Goal: Transaction & Acquisition: Purchase product/service

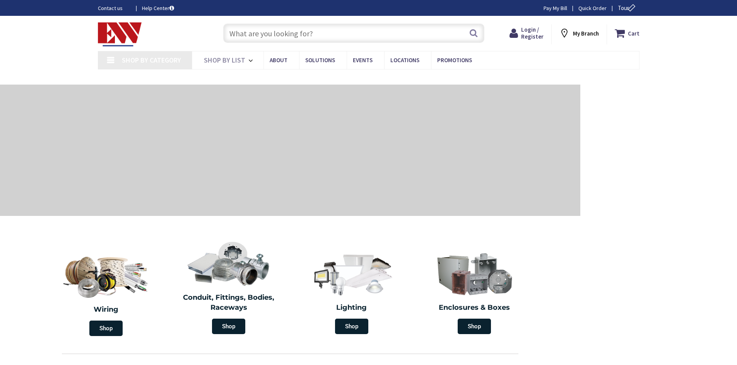
type input "[US_STATE][GEOGRAPHIC_DATA], [GEOGRAPHIC_DATA]"
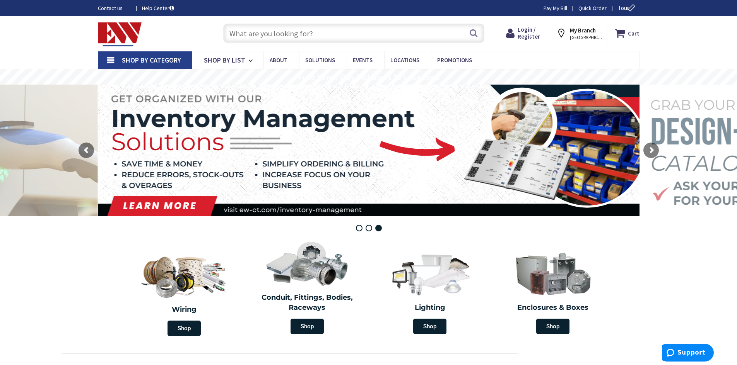
click at [328, 34] on input "text" at bounding box center [353, 33] width 261 height 19
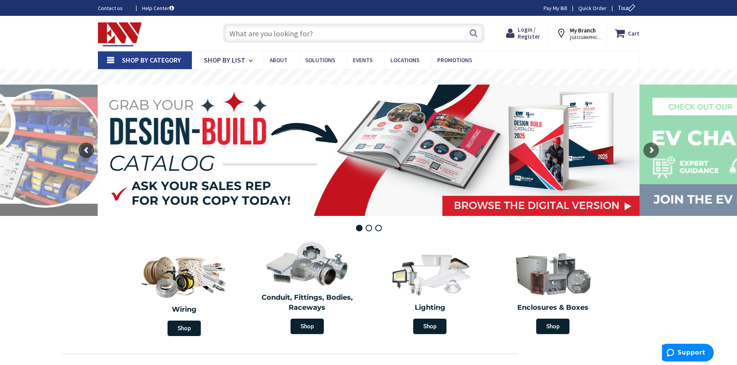
click at [315, 34] on input "text" at bounding box center [353, 33] width 261 height 19
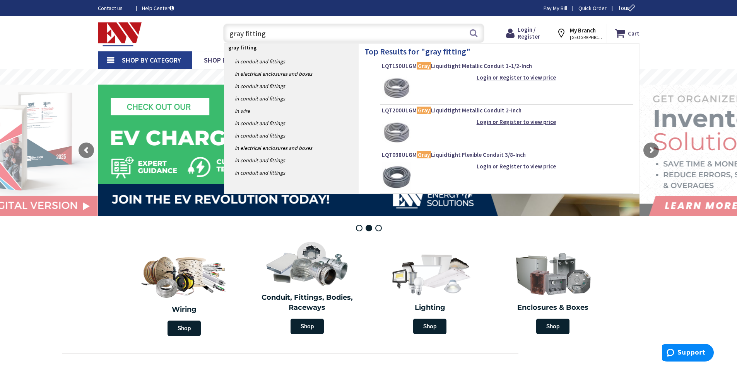
type input "gray fittings"
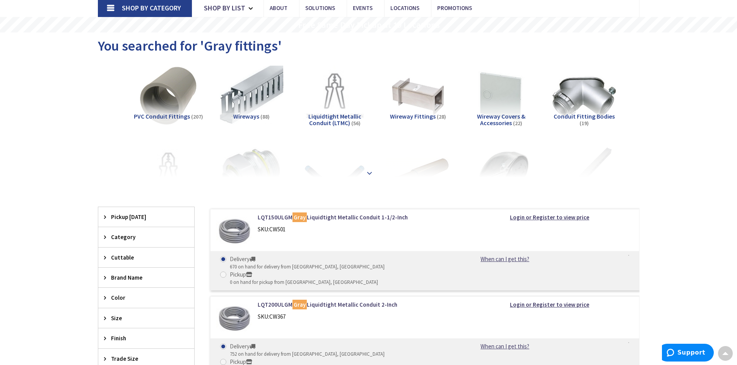
scroll to position [39, 0]
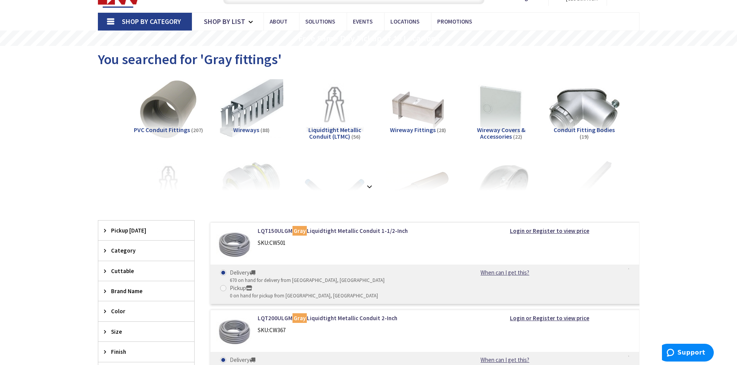
click at [584, 117] on img at bounding box center [584, 110] width 70 height 70
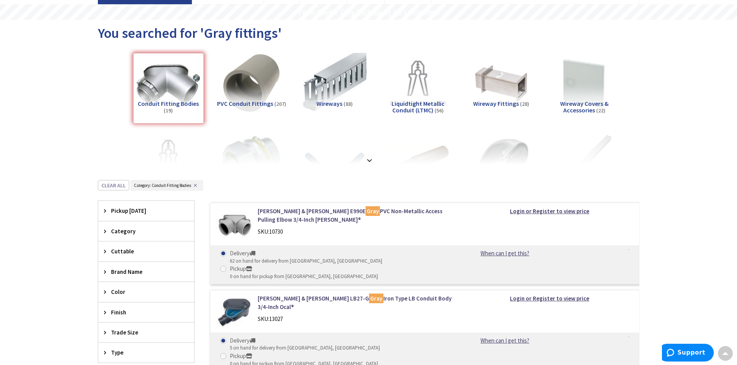
scroll to position [0, 0]
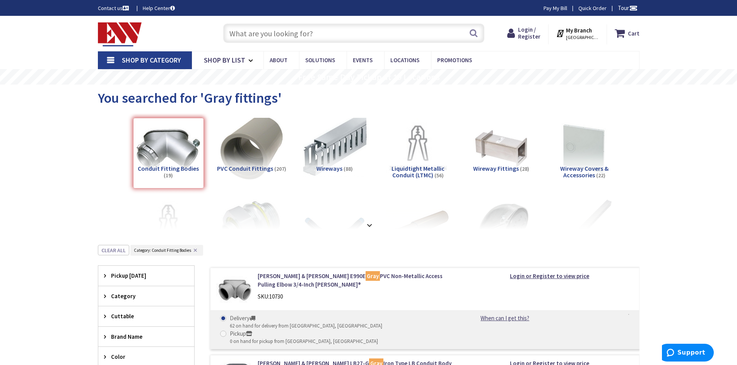
click at [255, 157] on img at bounding box center [251, 149] width 70 height 70
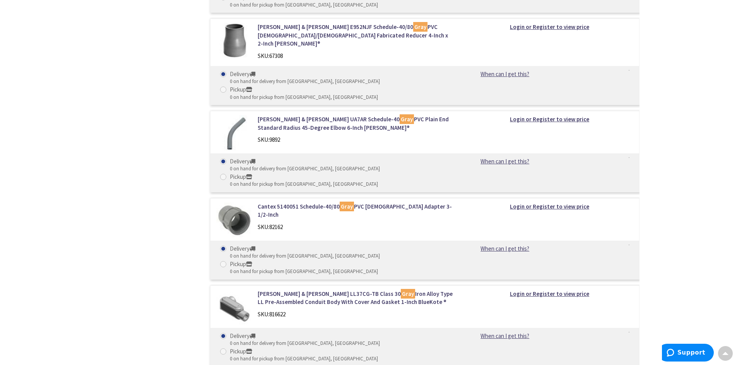
scroll to position [11964, 0]
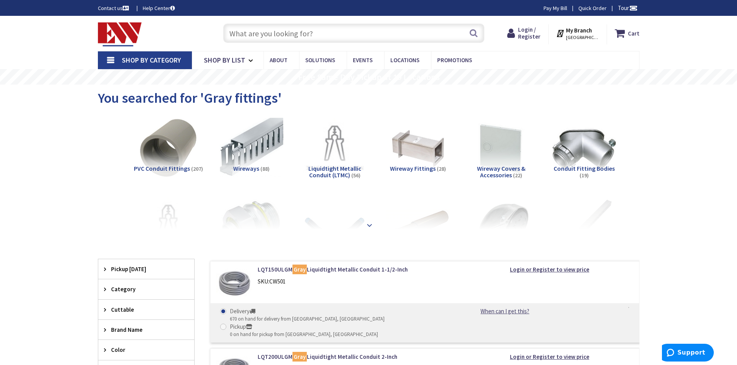
click at [250, 222] on div at bounding box center [368, 208] width 503 height 43
click at [367, 224] on strong at bounding box center [369, 225] width 9 height 9
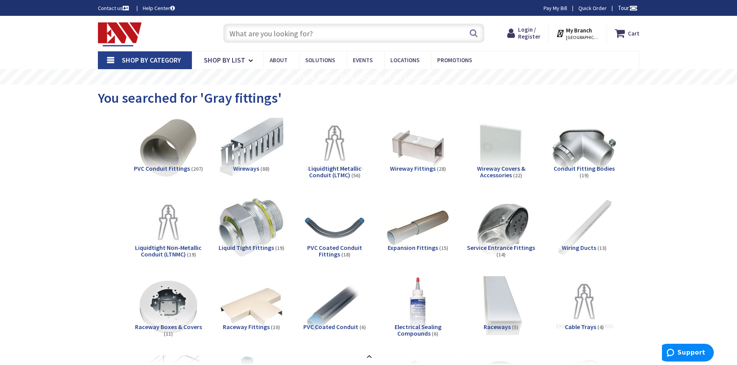
click at [255, 235] on img at bounding box center [251, 228] width 70 height 70
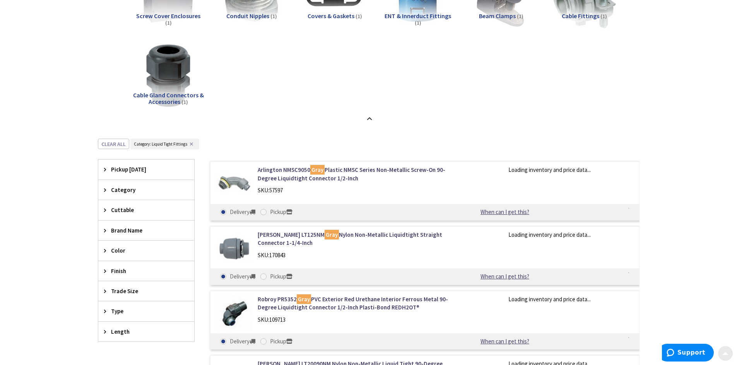
scroll to position [609, 0]
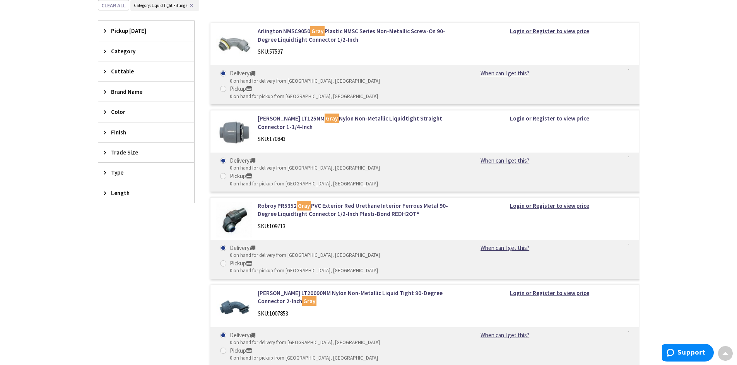
click at [237, 289] on img at bounding box center [234, 307] width 36 height 36
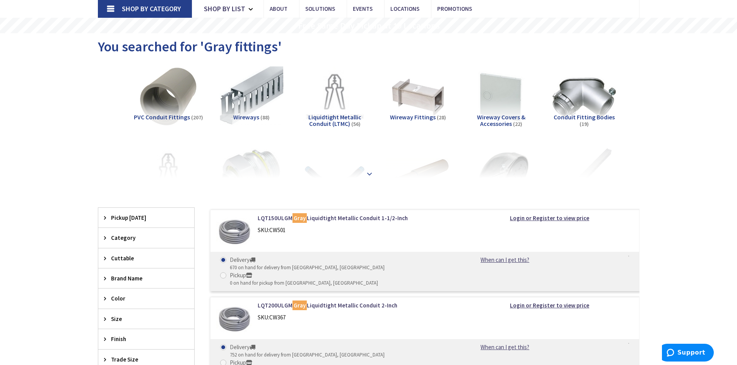
click at [367, 170] on strong at bounding box center [369, 174] width 9 height 9
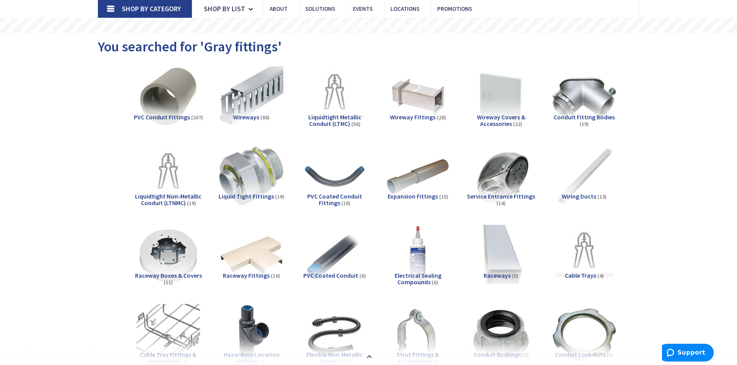
click at [256, 177] on img at bounding box center [251, 177] width 70 height 70
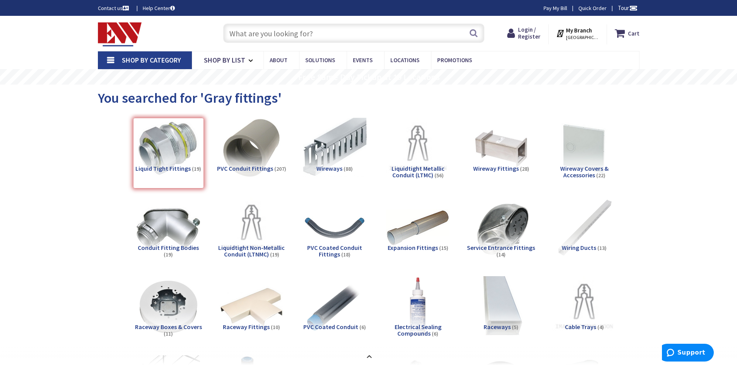
click at [328, 32] on input "text" at bounding box center [353, 33] width 261 height 19
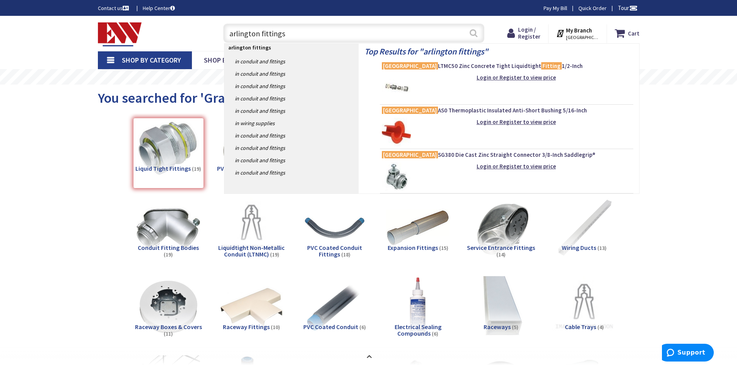
type input "arlington fittings"
click at [475, 36] on button "Search" at bounding box center [473, 32] width 10 height 17
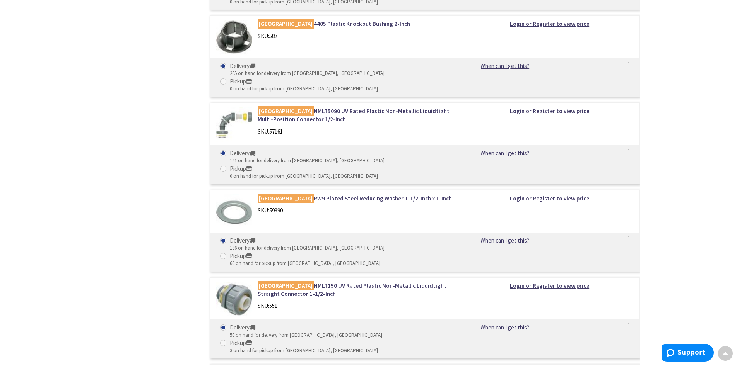
scroll to position [12221, 0]
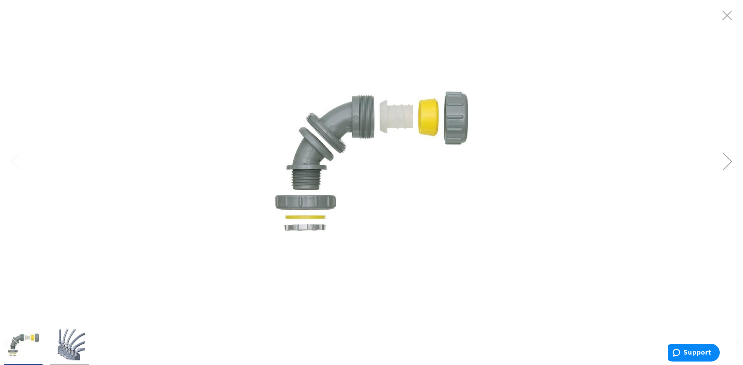
click at [218, 200] on div at bounding box center [371, 161] width 743 height 323
click at [375, 169] on img at bounding box center [371, 161] width 193 height 193
click at [354, 201] on img at bounding box center [371, 161] width 193 height 193
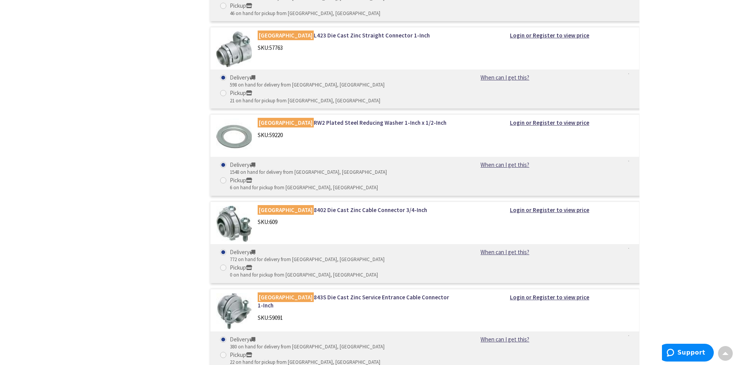
scroll to position [6549, 0]
